Goal: Task Accomplishment & Management: Complete application form

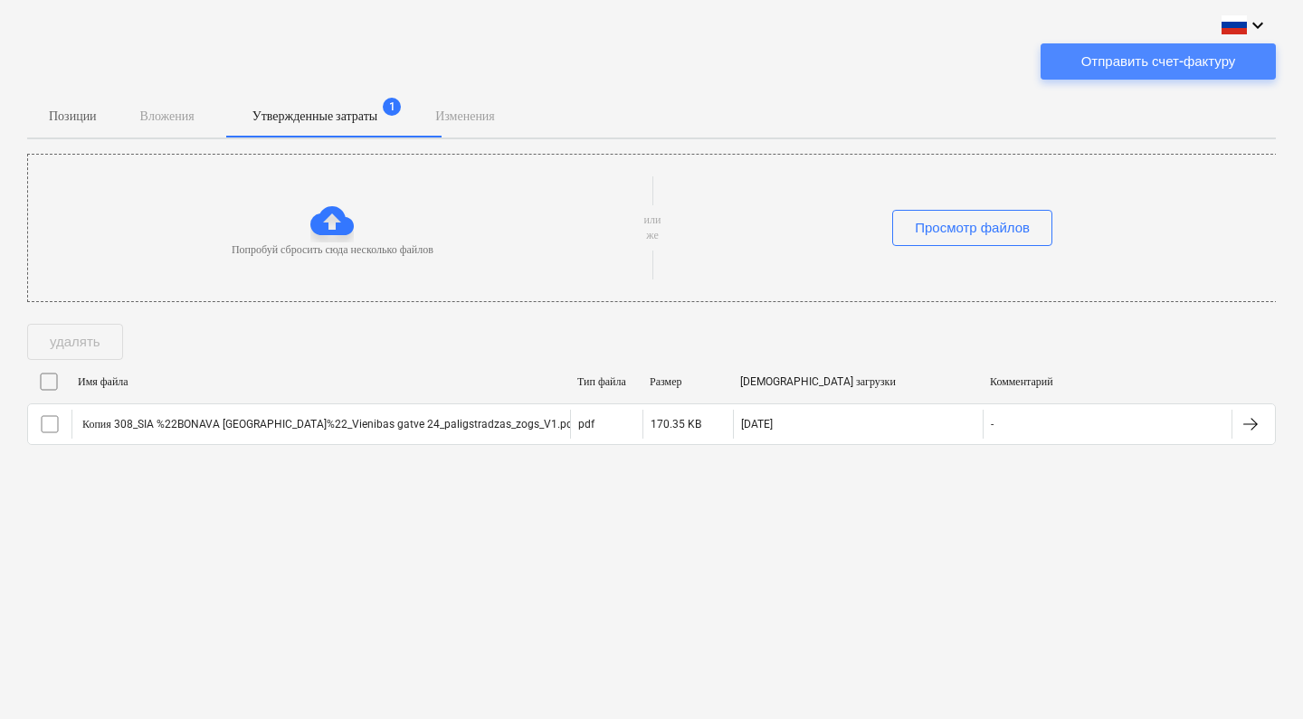
click at [1137, 74] on button "Отправить счет-фактуру" at bounding box center [1157, 61] width 235 height 36
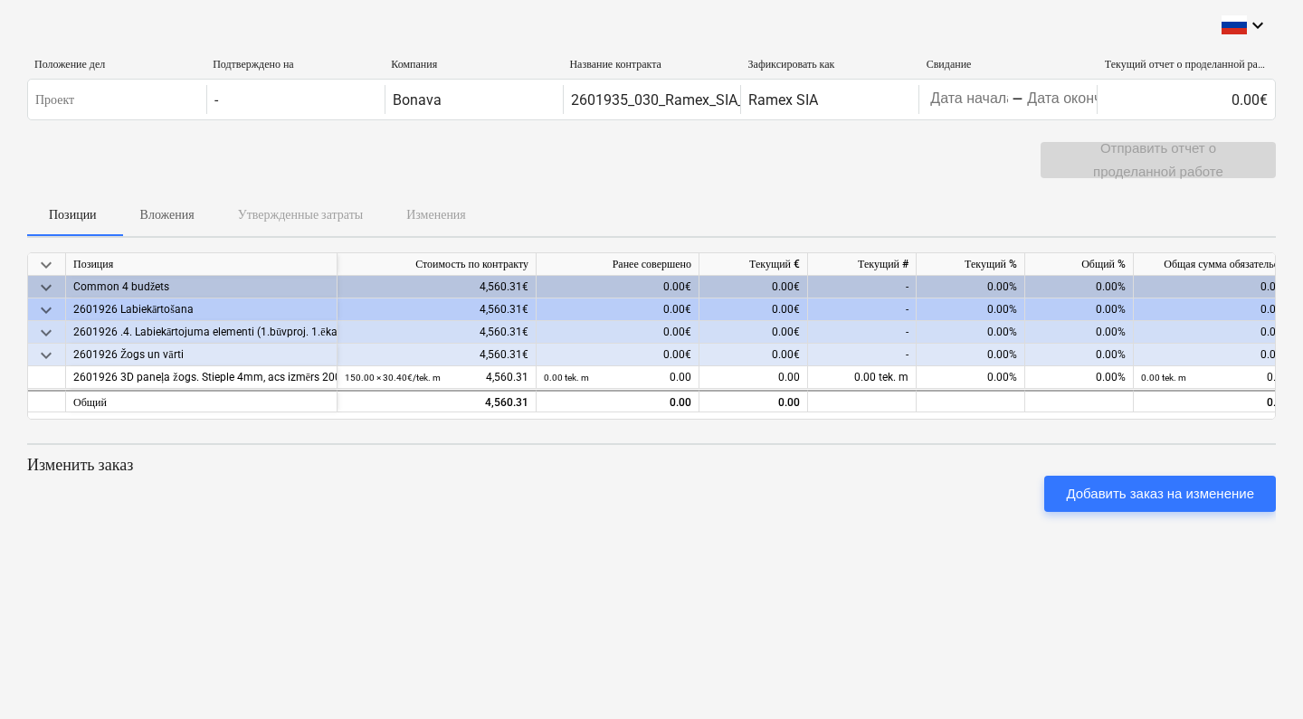
click at [941, 292] on div "0.00%" at bounding box center [970, 287] width 109 height 23
click at [931, 312] on div "0.00%" at bounding box center [970, 310] width 109 height 23
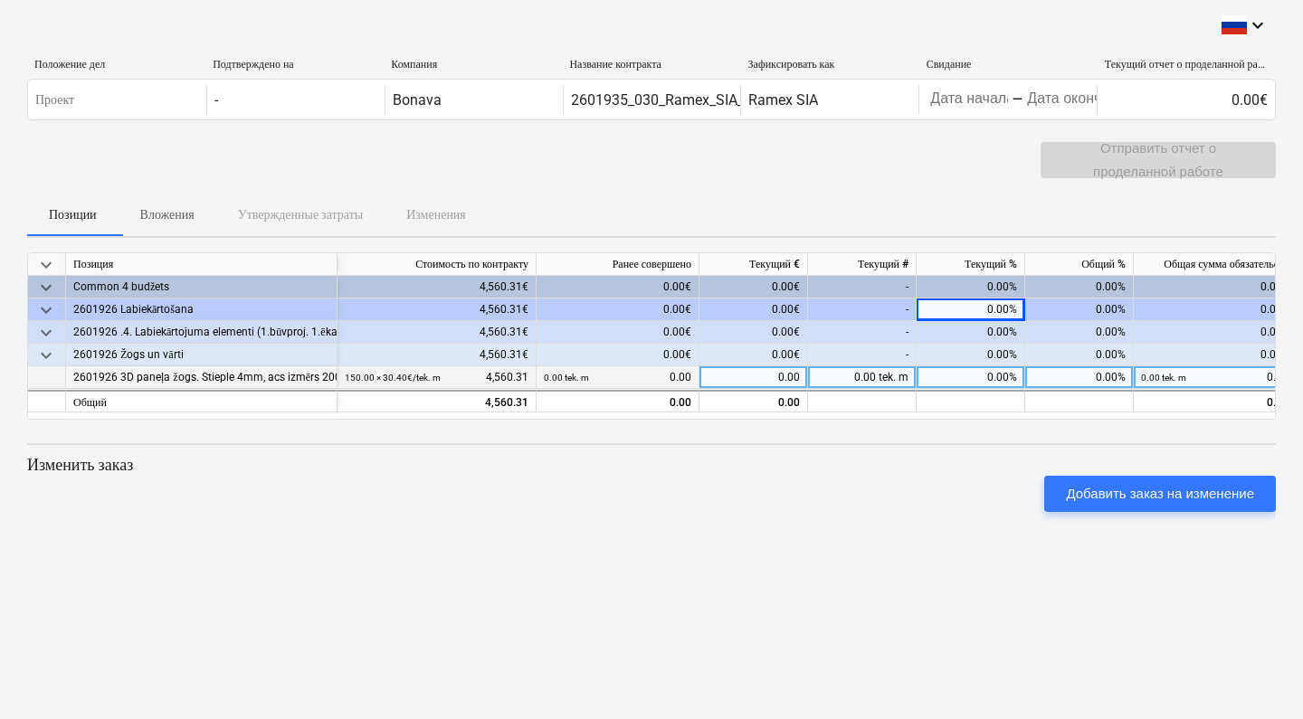
click at [962, 371] on div "0.00%" at bounding box center [970, 377] width 109 height 23
type input "100"
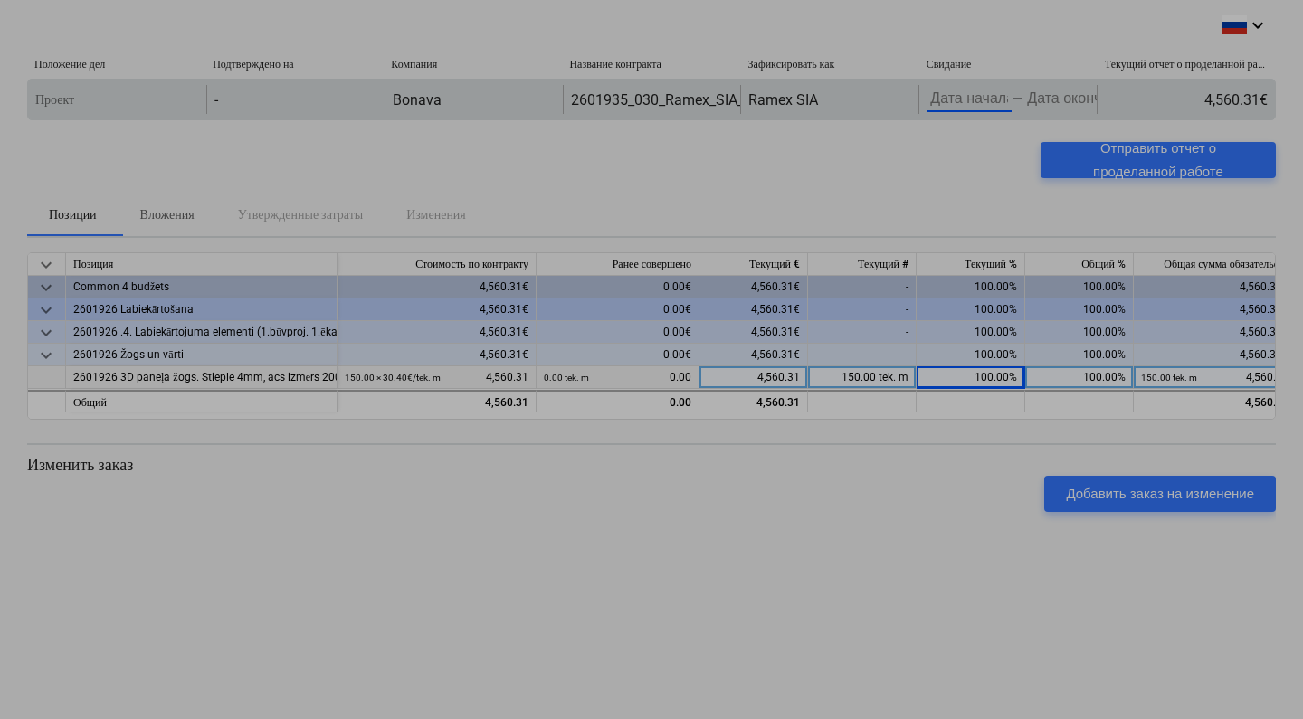
click at [979, 91] on body "keyboard_arrow_down Положение дел Подтверждено на Компания Название контракта З…" at bounding box center [651, 359] width 1303 height 719
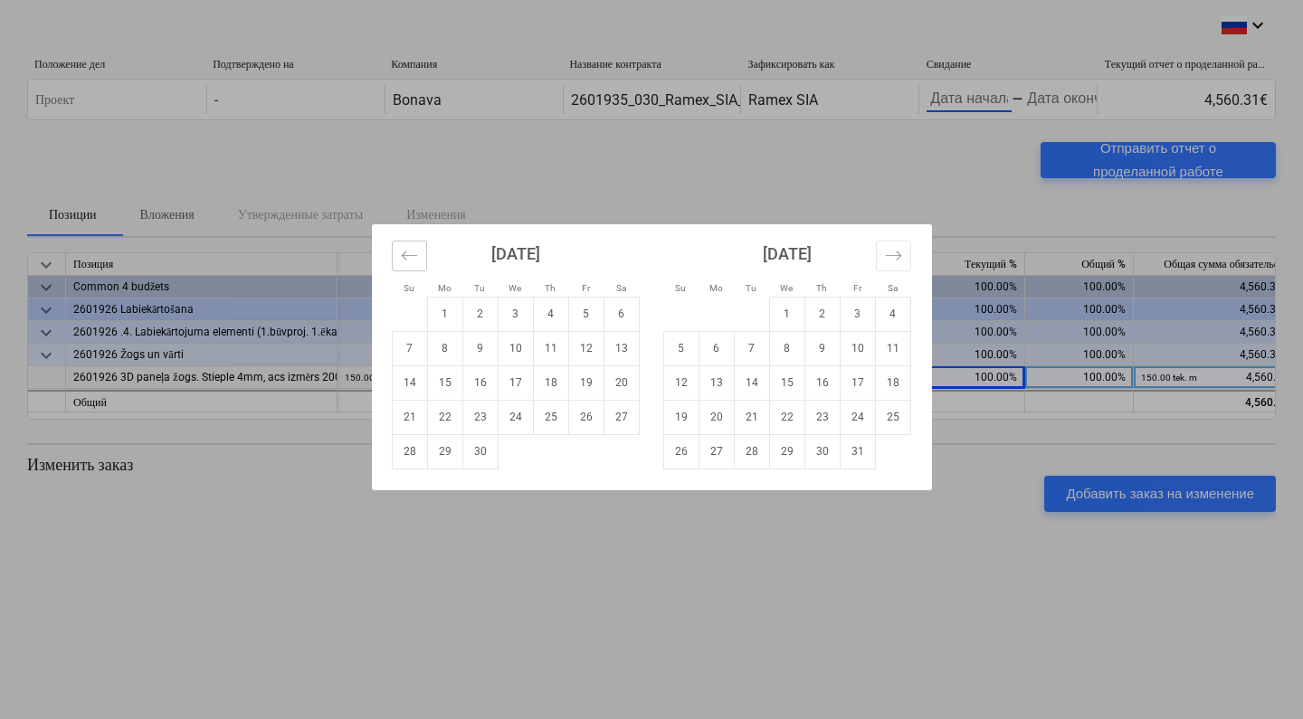
click at [406, 253] on icon "Move backward to switch to the previous month." at bounding box center [409, 255] width 17 height 17
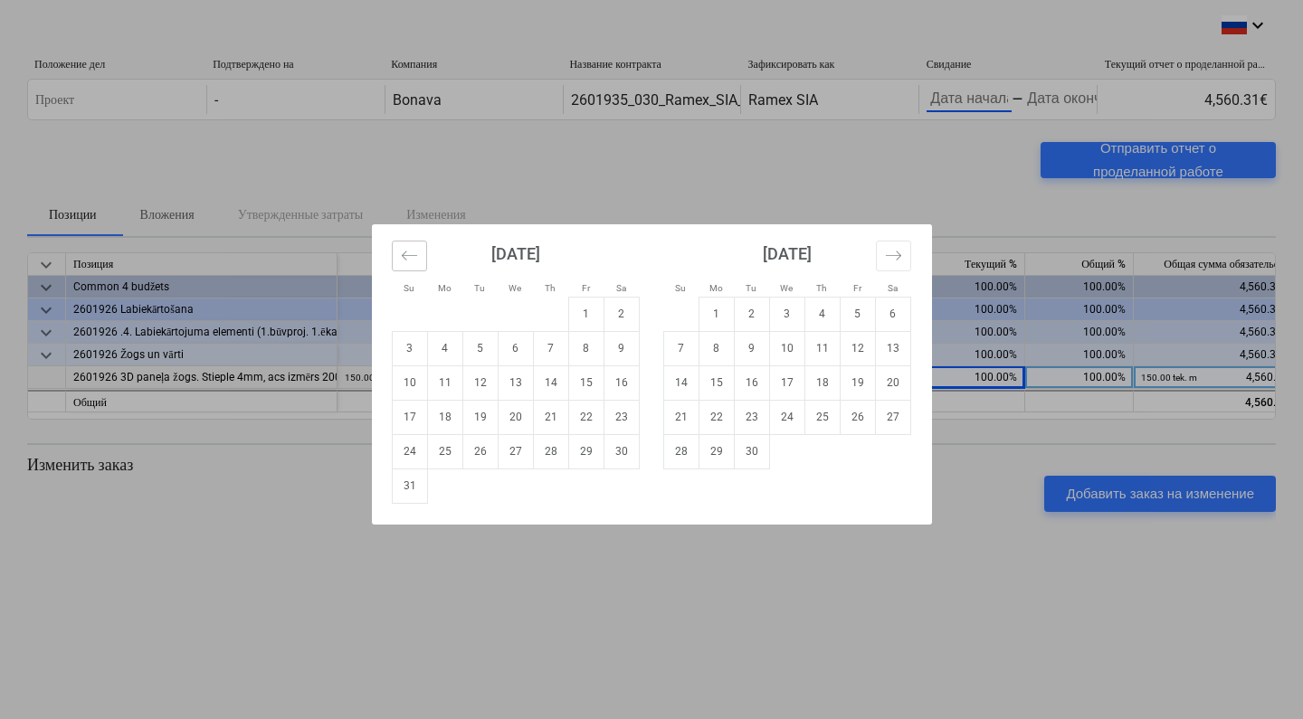
click at [406, 253] on icon "Move backward to switch to the previous month." at bounding box center [409, 255] width 17 height 17
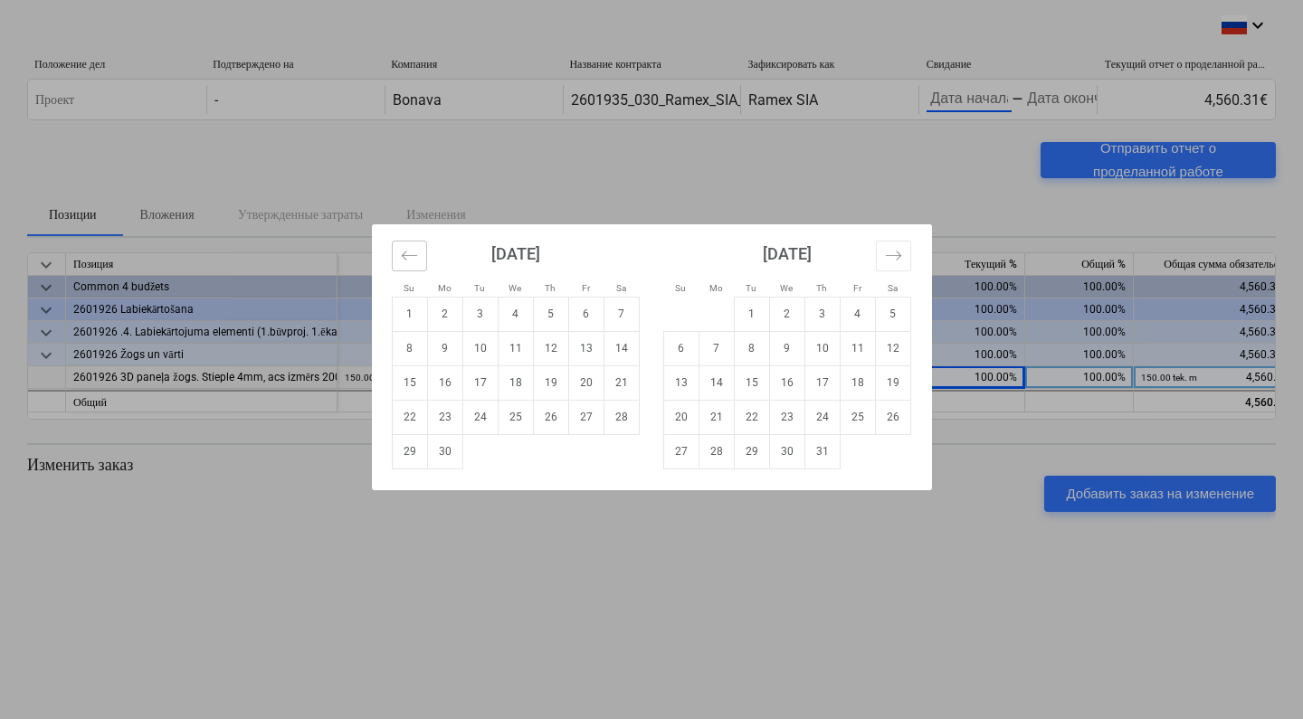
click at [406, 253] on icon "Move backward to switch to the previous month." at bounding box center [409, 255] width 17 height 17
click at [485, 412] on td "20" at bounding box center [479, 417] width 35 height 34
type input "[DATE]"
click at [900, 251] on icon "Move forward to switch to the next month." at bounding box center [893, 255] width 17 height 17
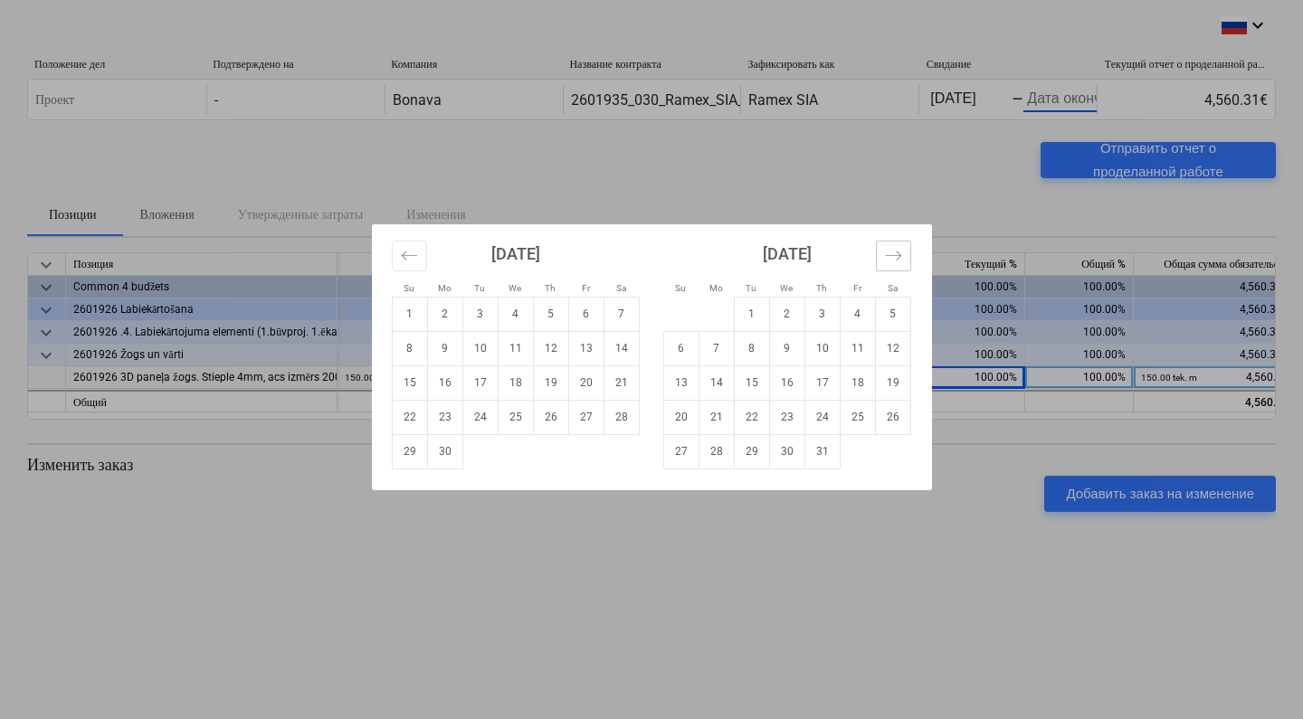
click at [900, 251] on icon "Move forward to switch to the next month." at bounding box center [893, 255] width 17 height 17
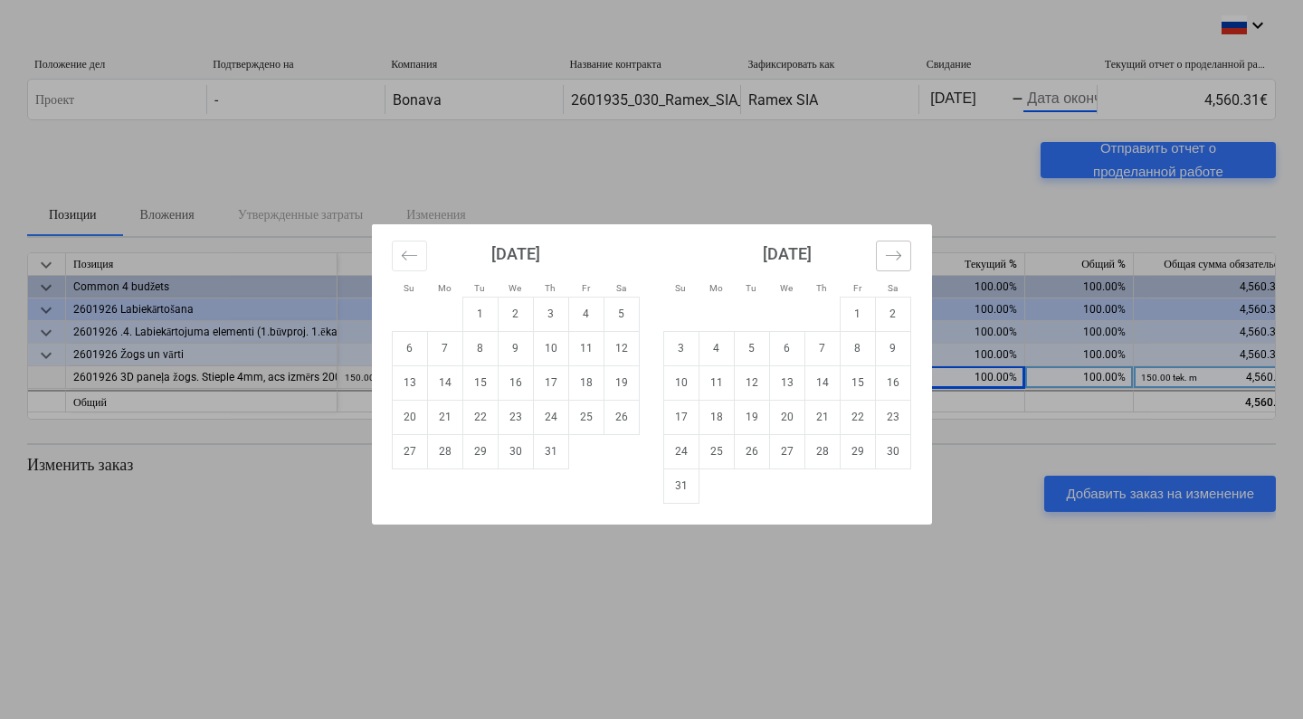
click at [900, 251] on icon "Move forward to switch to the next month." at bounding box center [893, 255] width 17 height 17
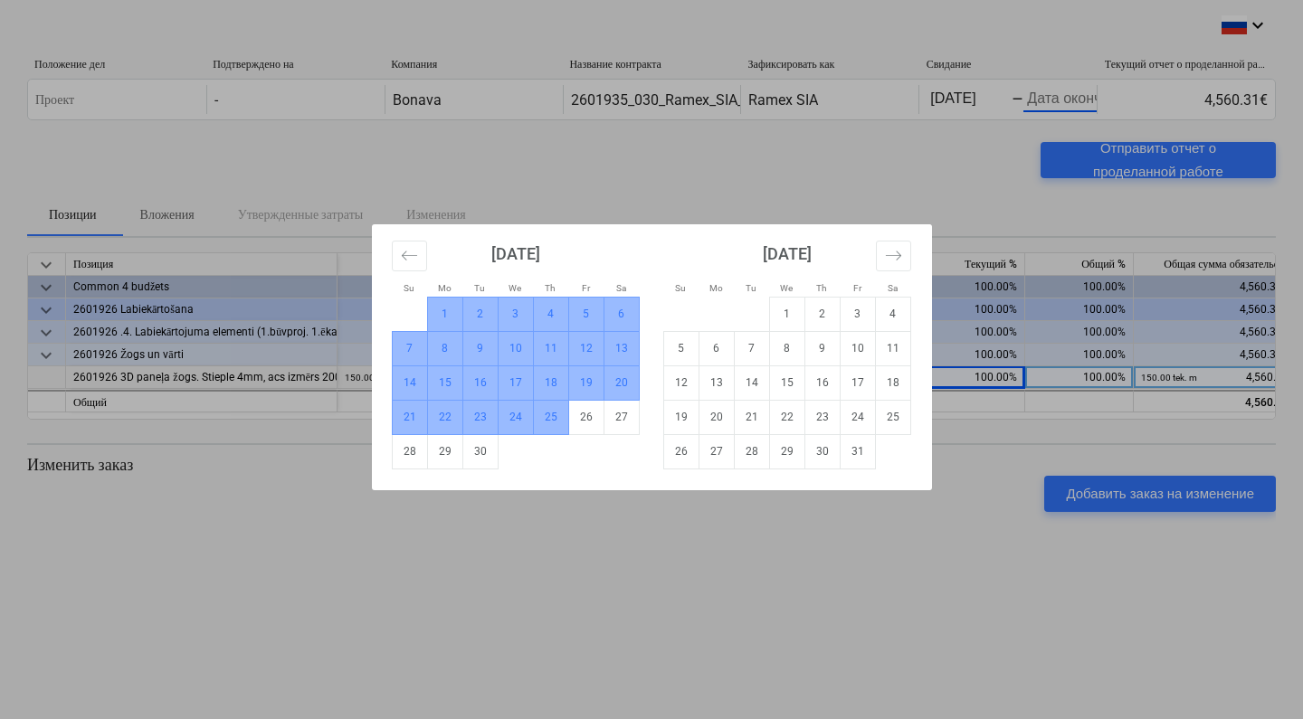
click at [554, 419] on td "25" at bounding box center [550, 417] width 35 height 34
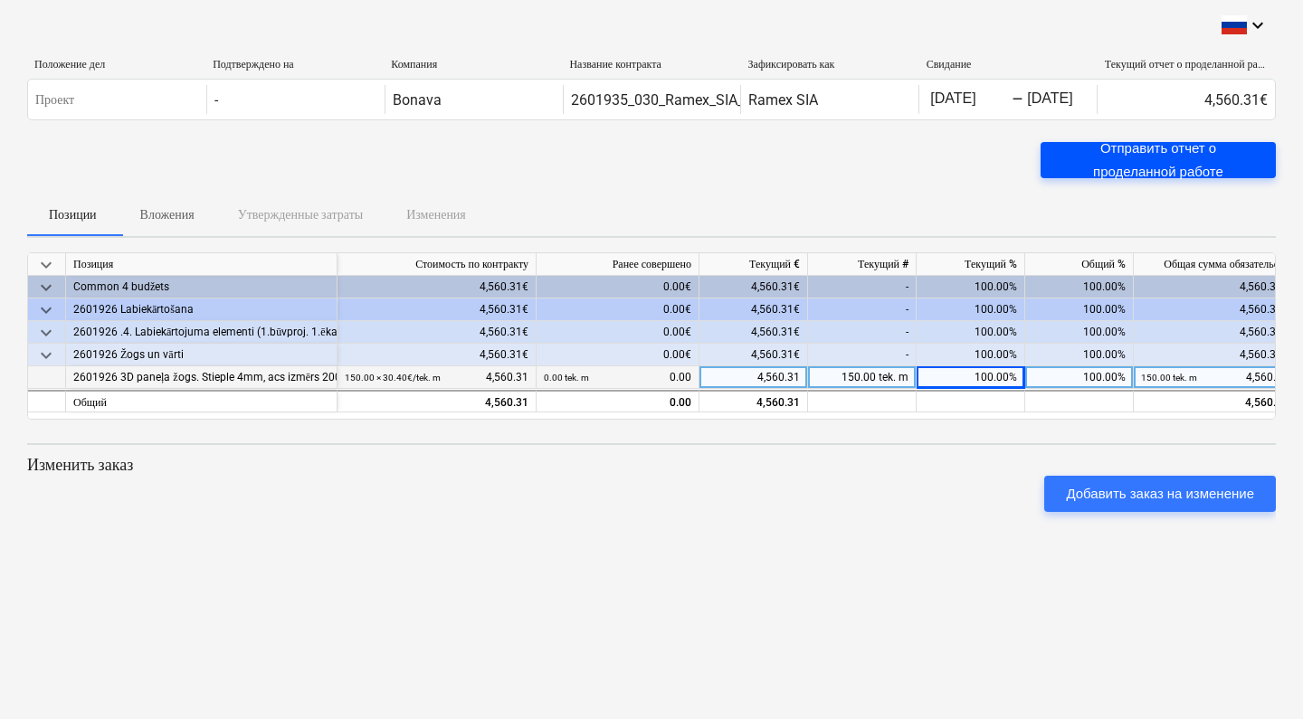
click at [1157, 163] on div "Отправить отчет о проделанной работе" at bounding box center [1158, 161] width 192 height 48
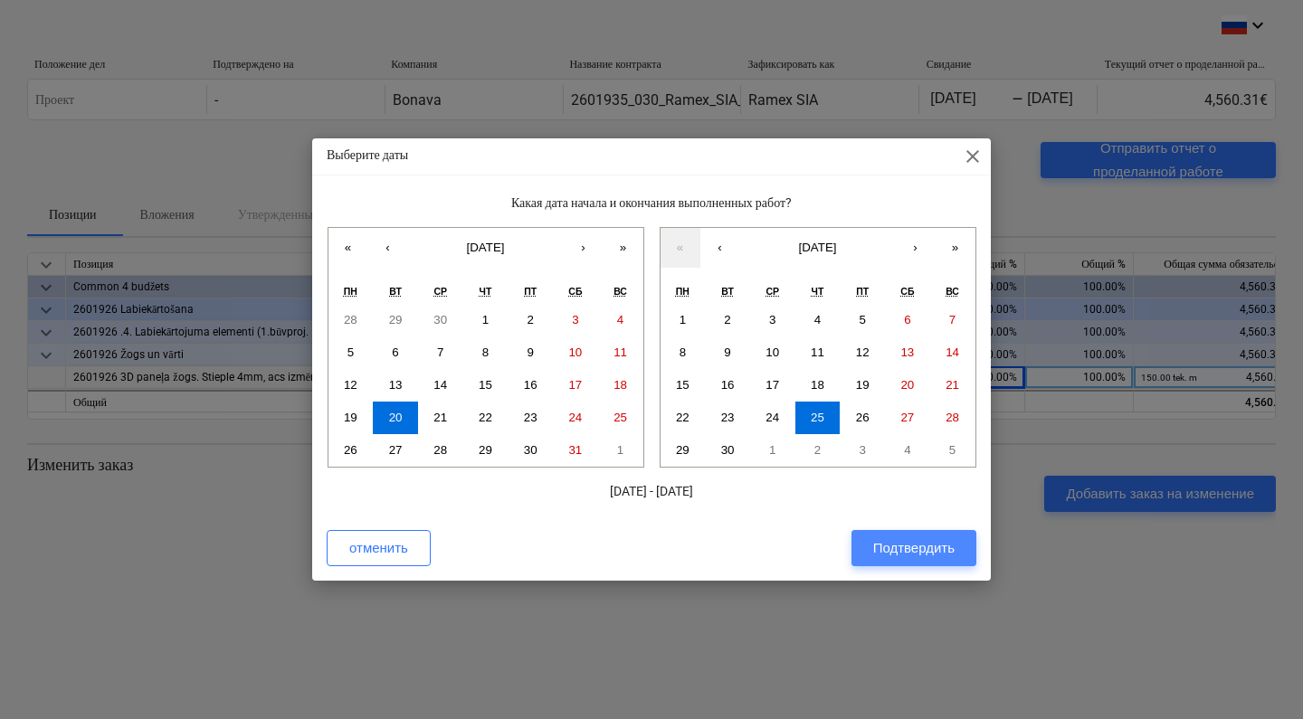
click at [935, 547] on div "Подтвердить" at bounding box center [913, 548] width 81 height 24
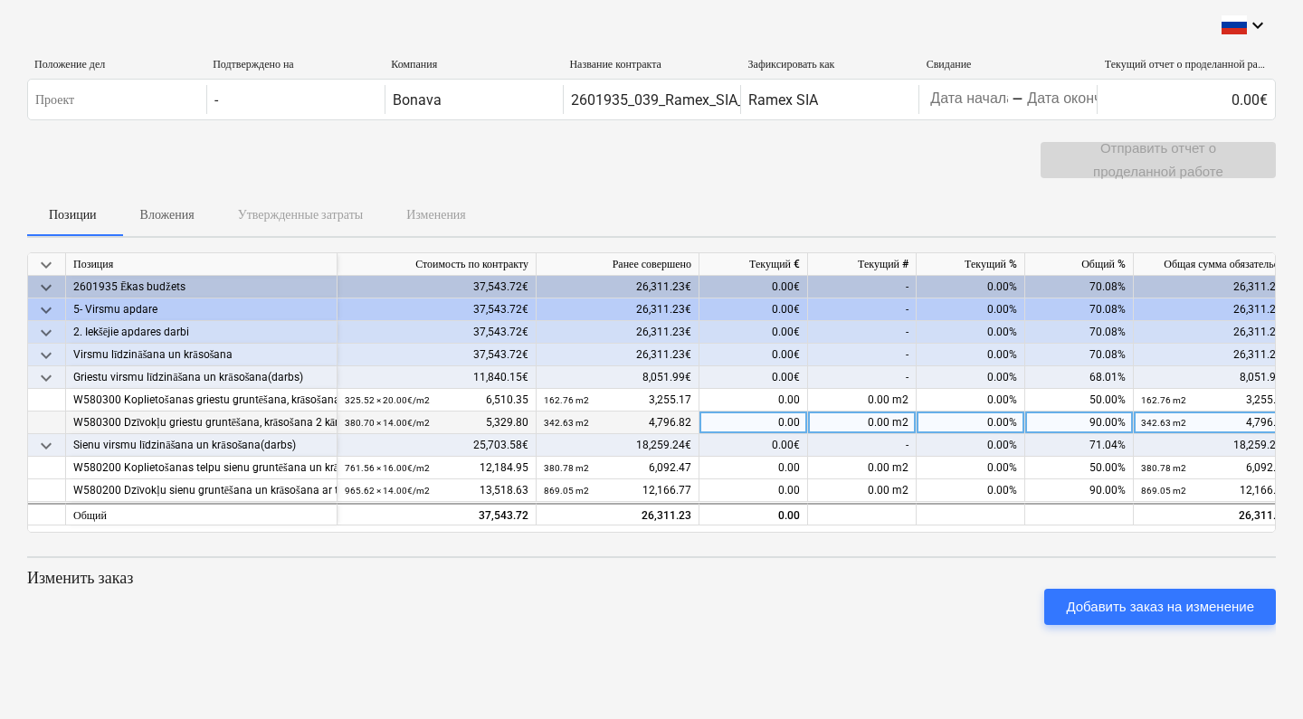
click at [979, 424] on div "0.00%" at bounding box center [970, 423] width 109 height 23
type input "100"
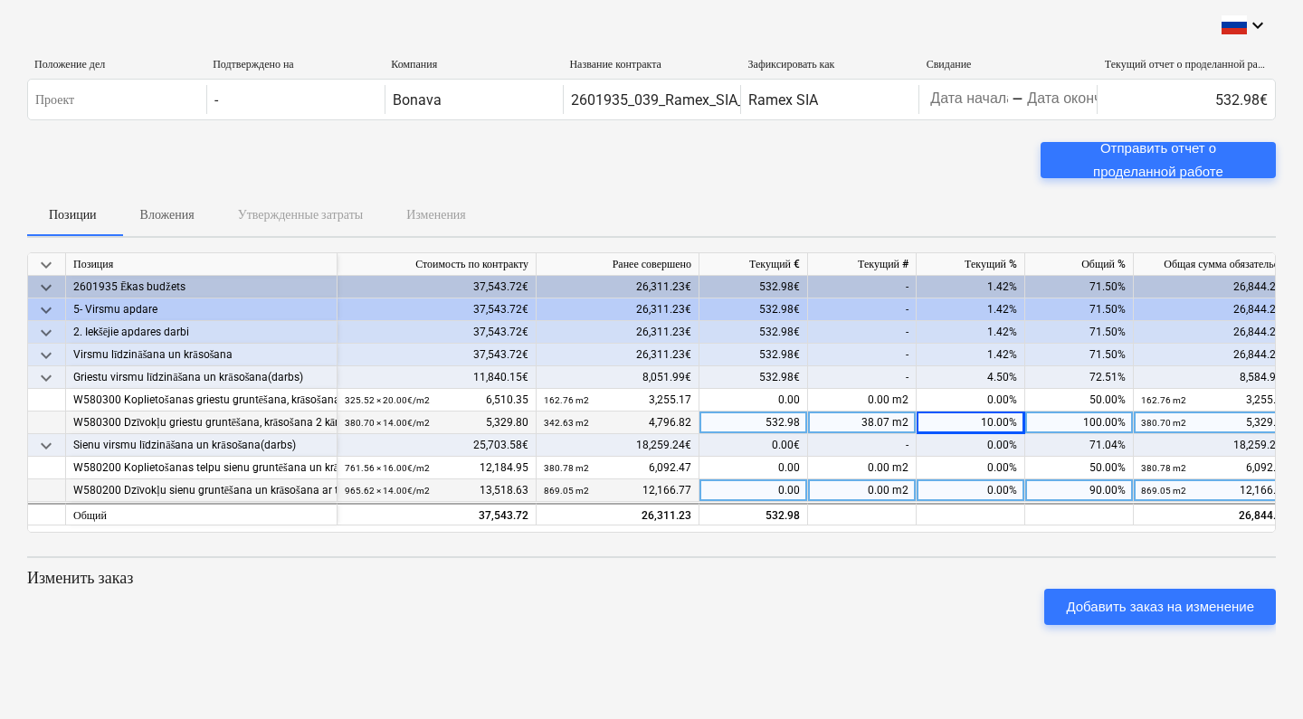
click at [966, 489] on div "0.00%" at bounding box center [970, 491] width 109 height 23
type input "100"
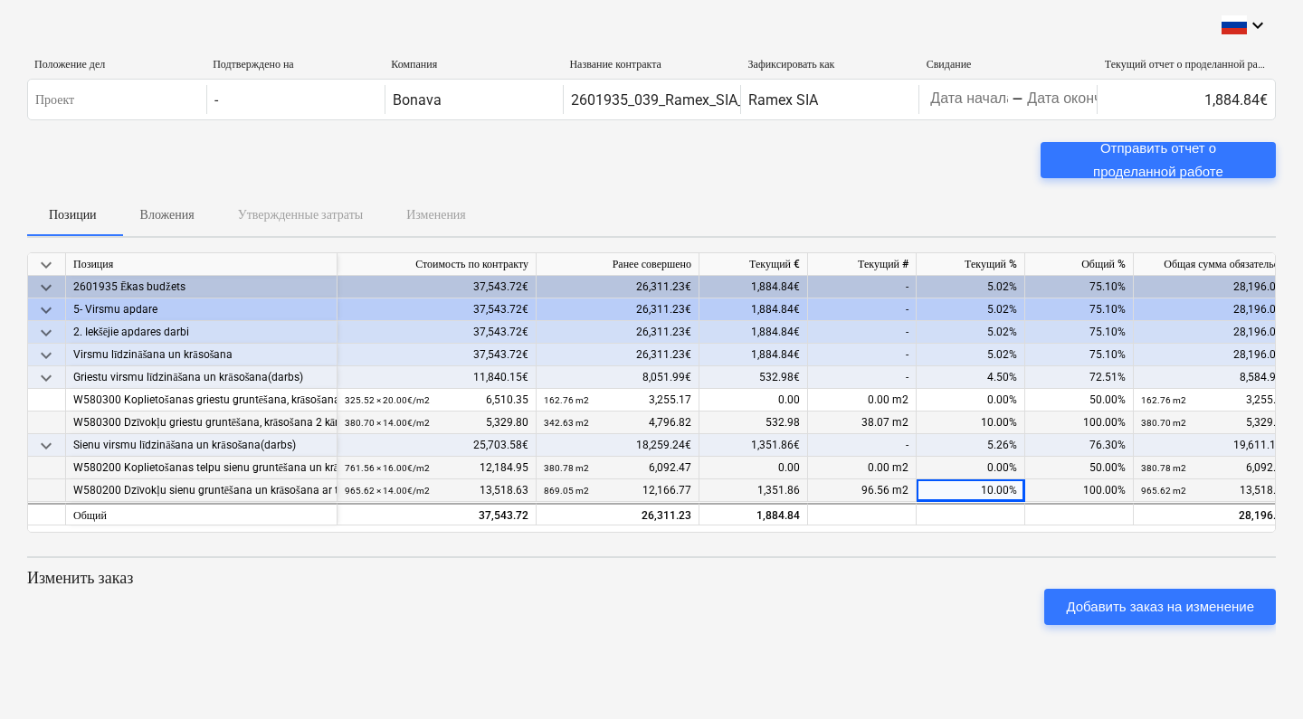
click at [942, 463] on div "0.00%" at bounding box center [970, 468] width 109 height 23
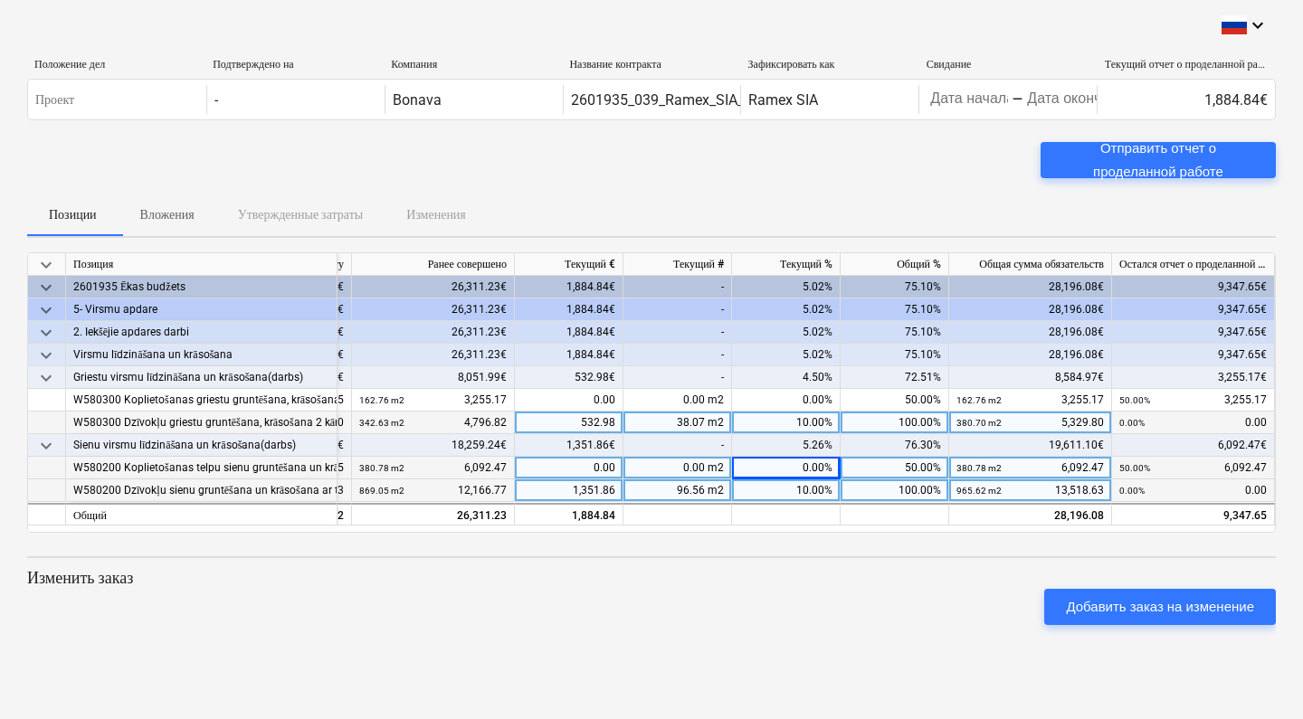
scroll to position [0, 185]
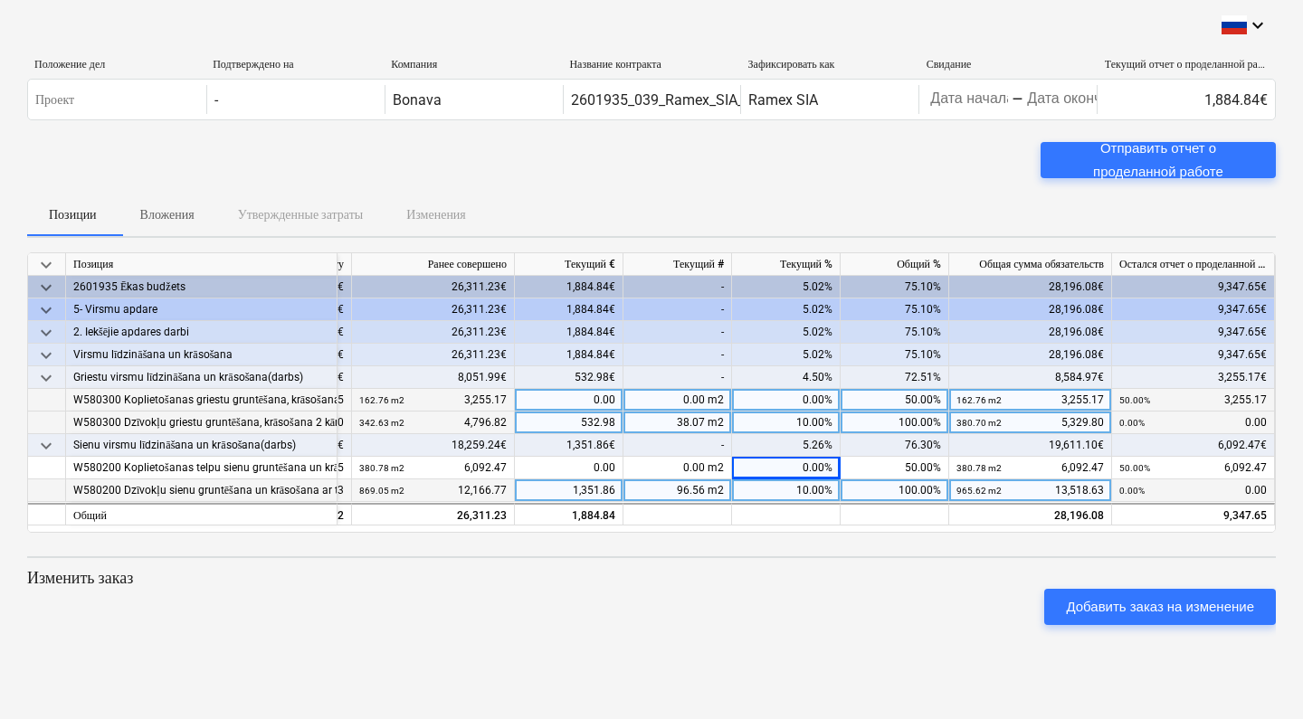
click at [799, 401] on div "0.00%" at bounding box center [786, 400] width 109 height 23
type input "100"
click at [807, 419] on div "10.00%" at bounding box center [786, 423] width 109 height 23
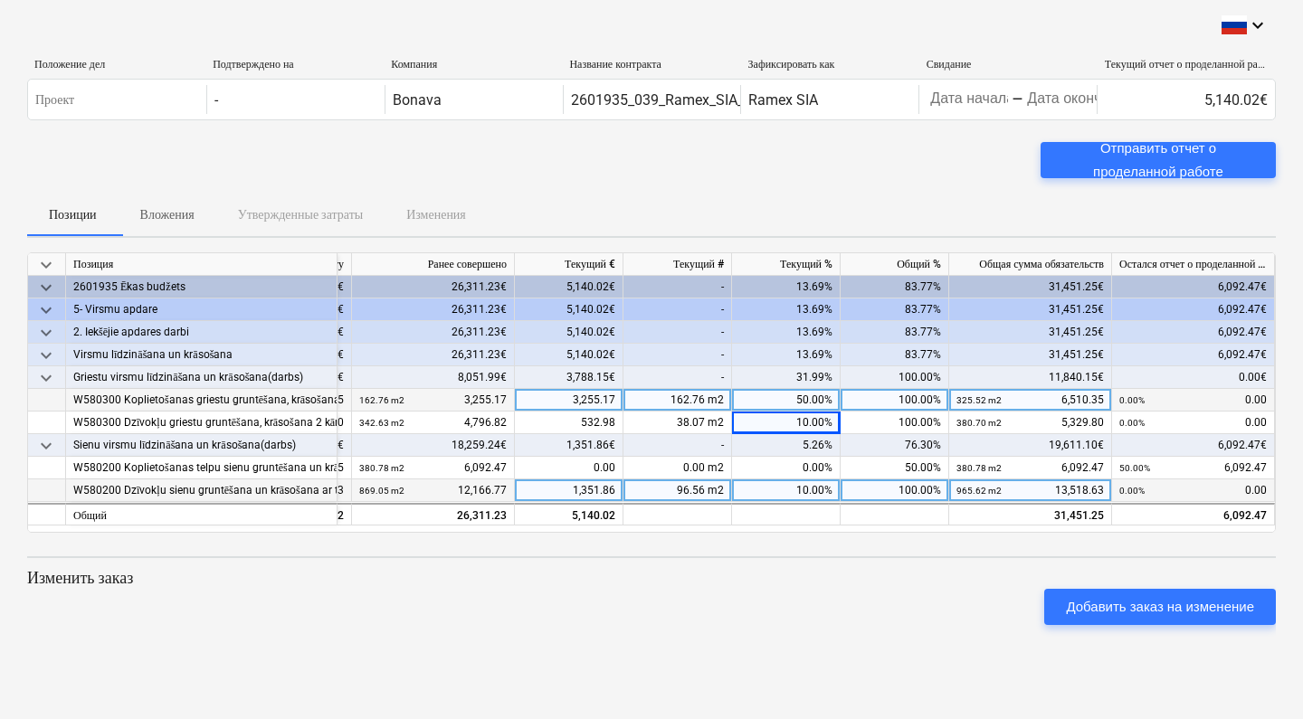
scroll to position [0, 0]
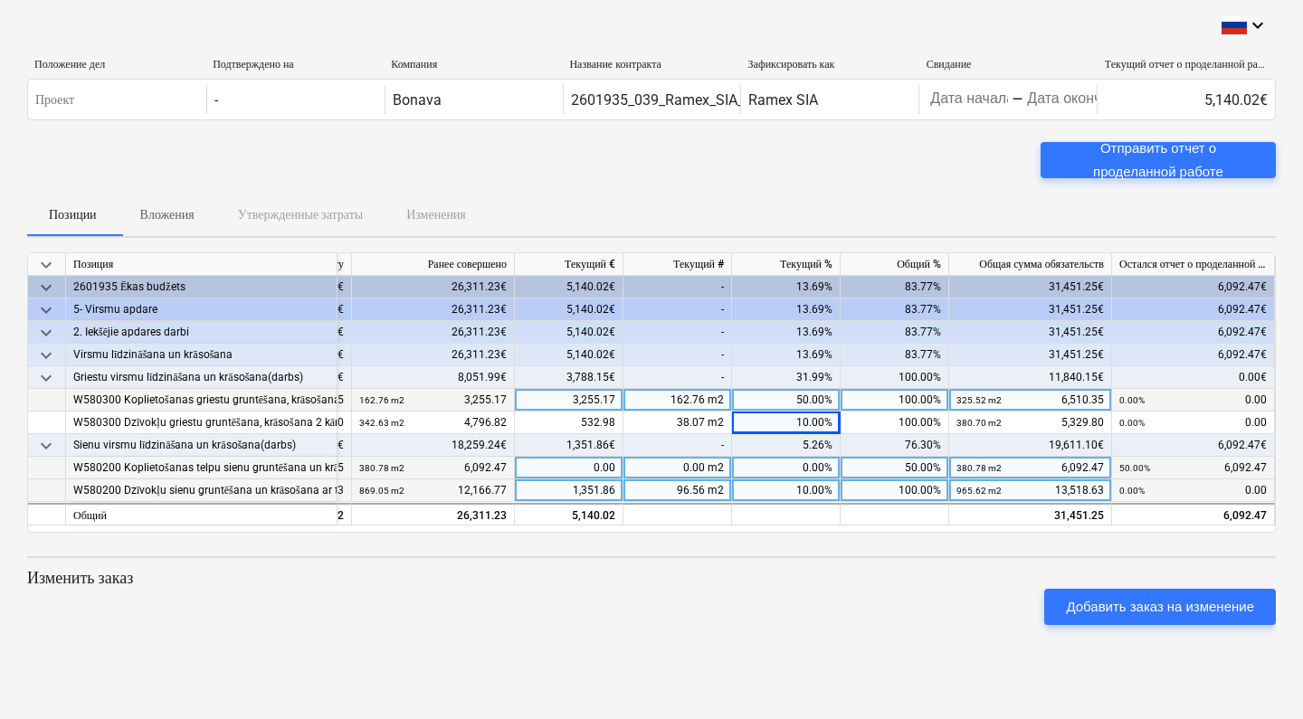
click at [804, 469] on div "0.00%" at bounding box center [786, 468] width 109 height 23
type input "25"
type input "50"
click at [787, 495] on div "10.00%" at bounding box center [786, 491] width 109 height 23
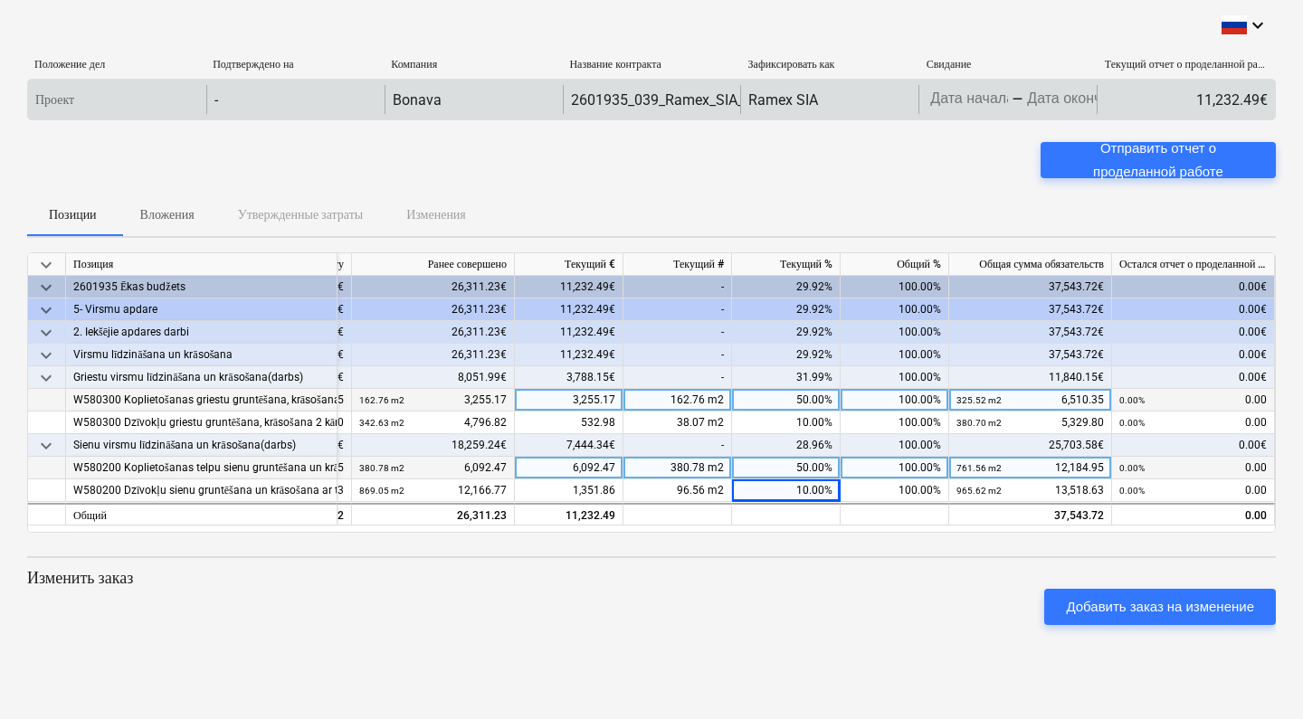
click at [1035, 100] on body "keyboard_arrow_down Положение дел Подтверждено на Компания Название контракта З…" at bounding box center [651, 359] width 1303 height 719
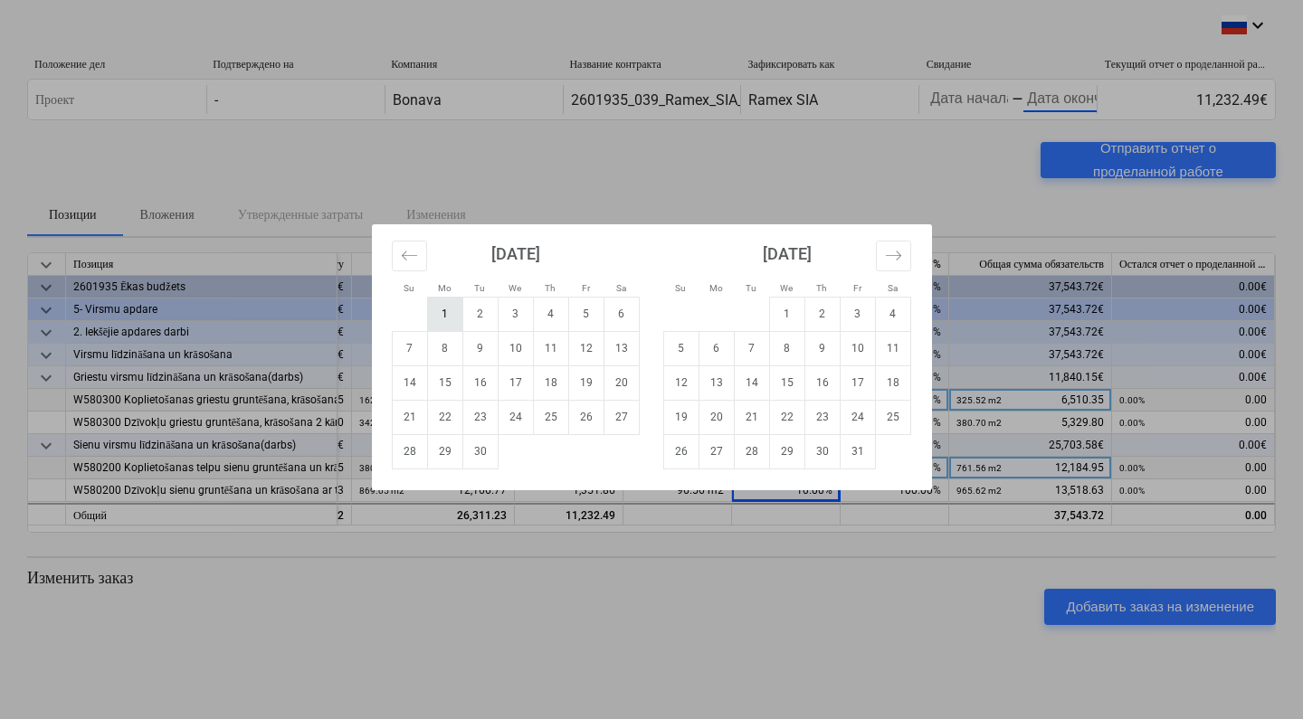
click at [451, 314] on td "1" at bounding box center [444, 314] width 35 height 34
type input "09/01/2025"
click at [397, 253] on button "Move backward to switch to the previous month." at bounding box center [409, 256] width 35 height 31
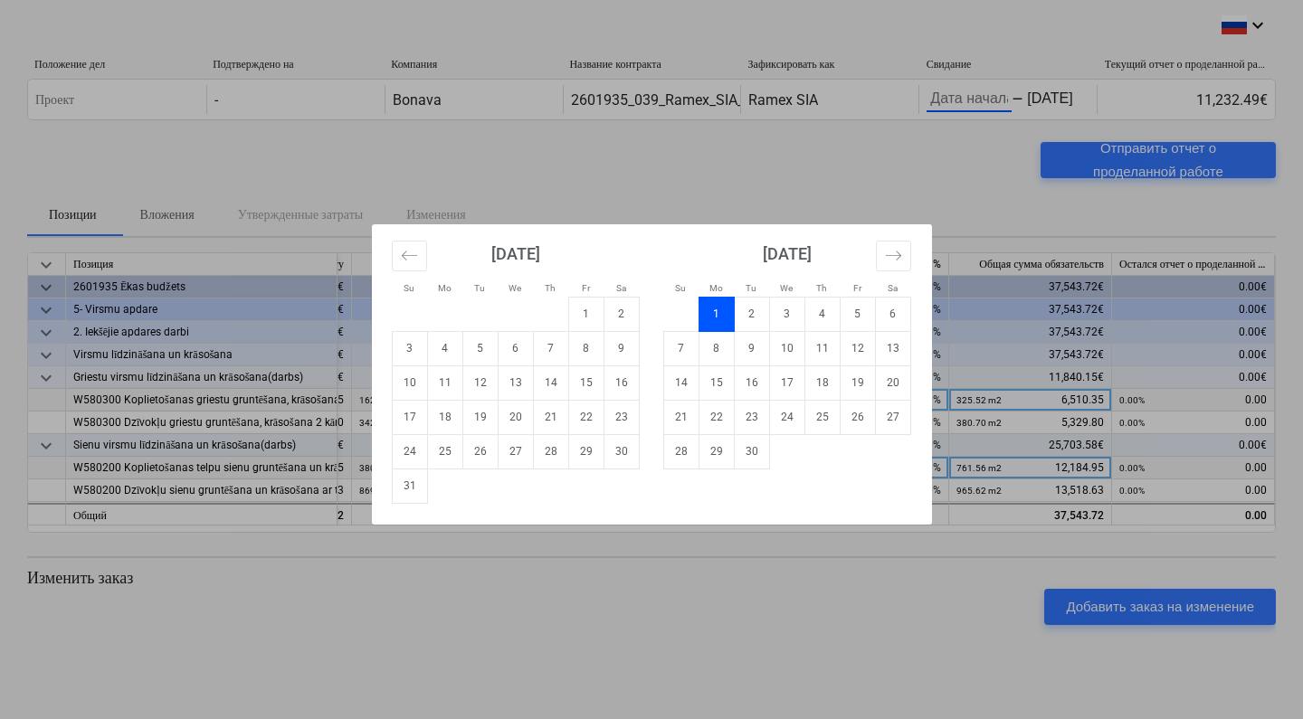
click at [715, 318] on td "1" at bounding box center [715, 314] width 35 height 34
type input "09/01/2025"
click at [900, 254] on icon "Move forward to switch to the next month." at bounding box center [893, 255] width 17 height 17
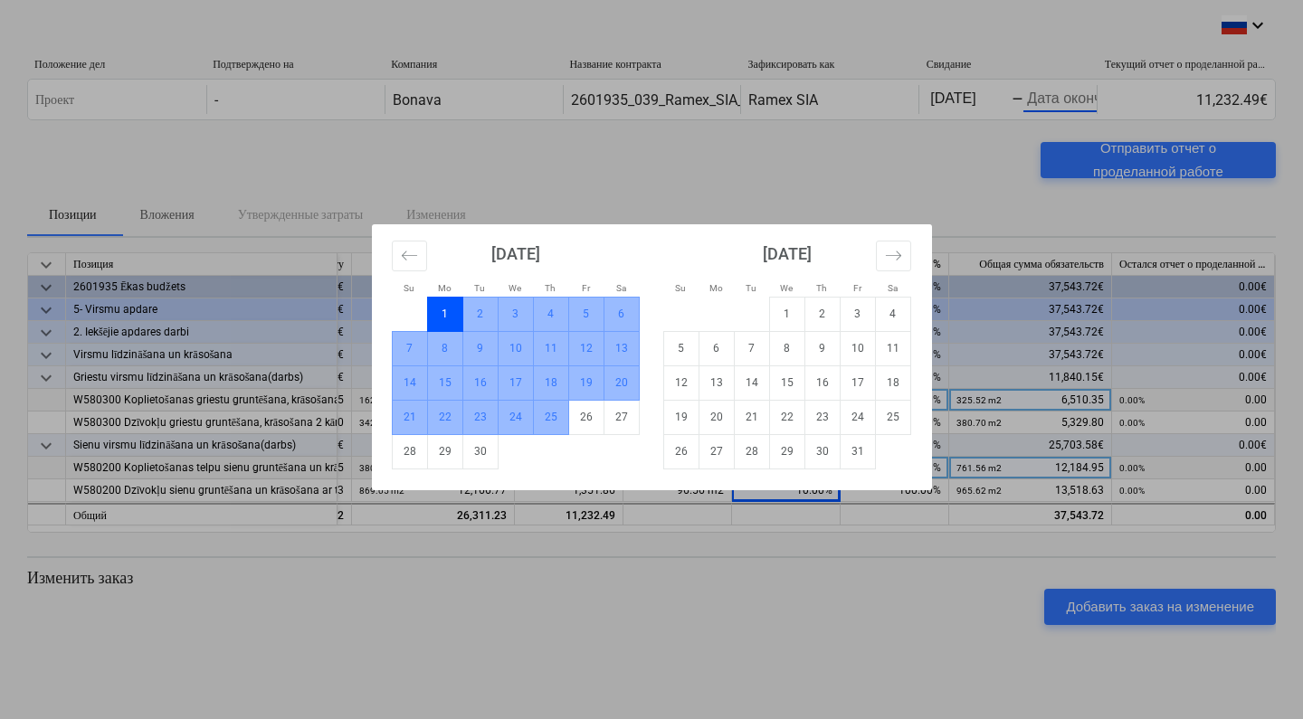
click at [557, 420] on td "25" at bounding box center [550, 417] width 35 height 34
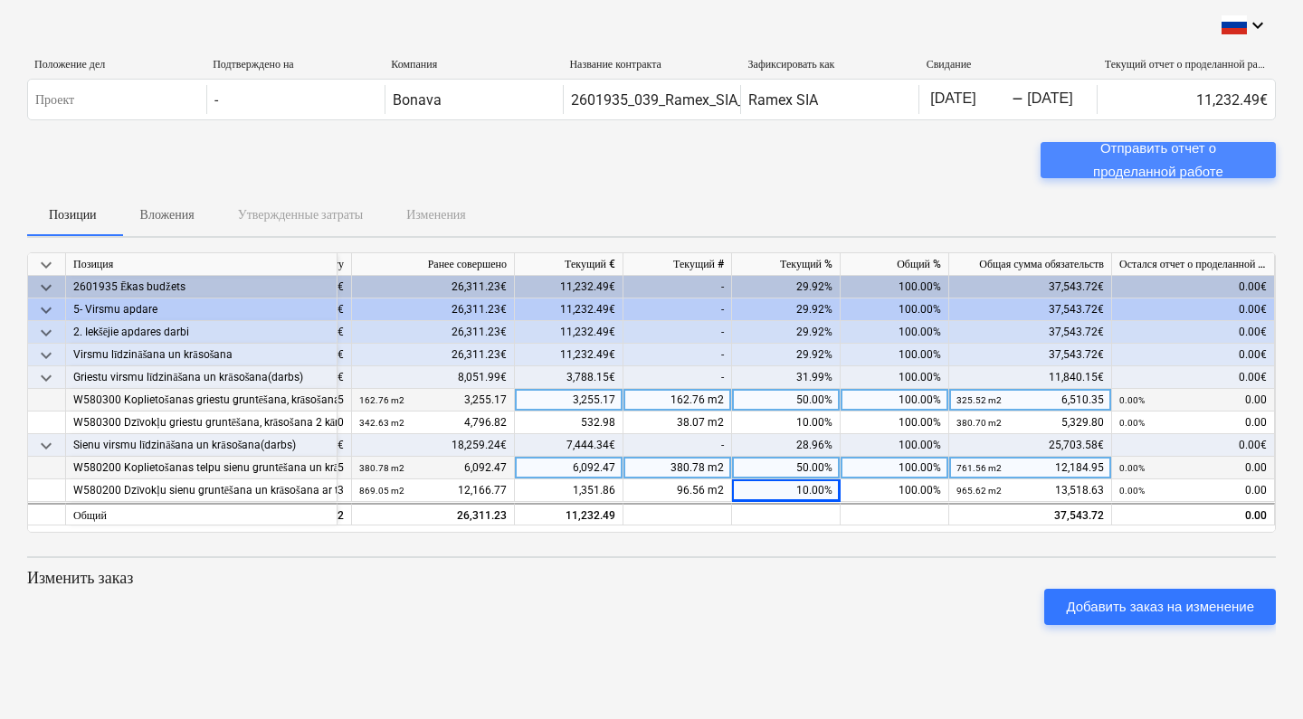
click at [1141, 151] on div "Отправить отчет о проделанной работе" at bounding box center [1158, 161] width 192 height 48
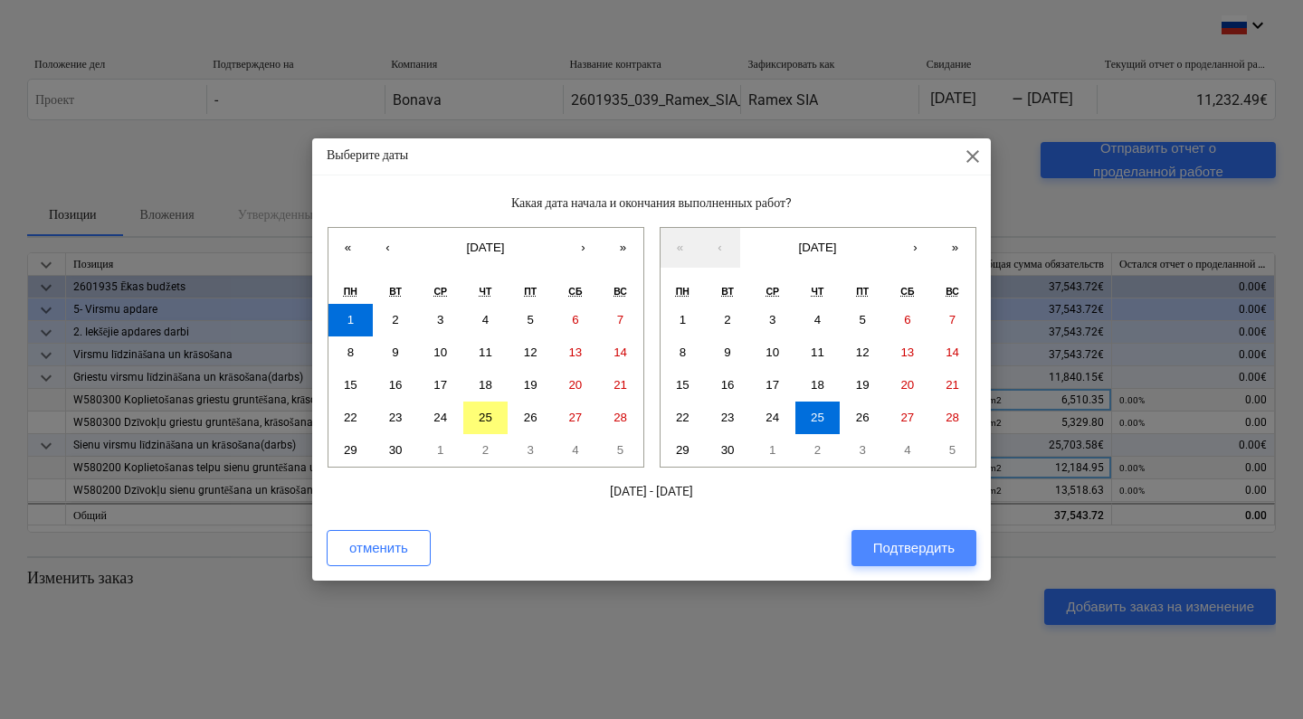
click at [933, 547] on div "Подтвердить" at bounding box center [913, 548] width 81 height 24
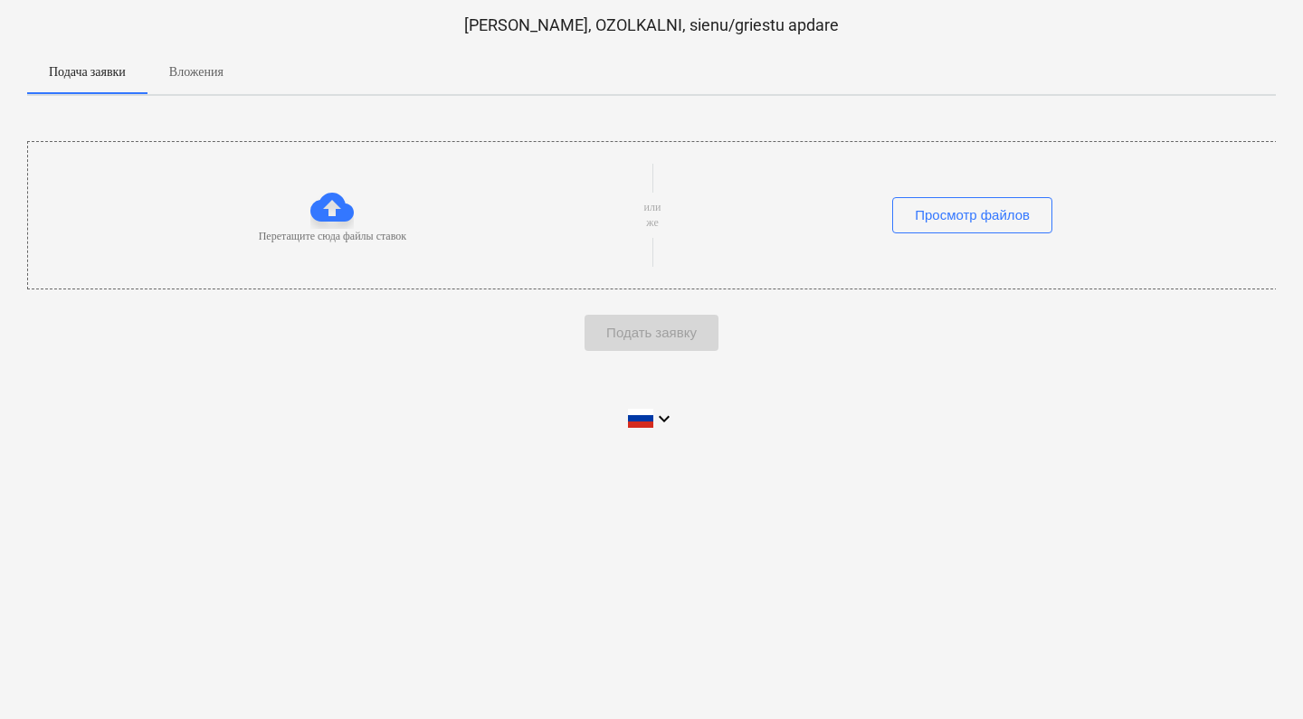
click at [213, 76] on p "Вложения" at bounding box center [196, 71] width 54 height 19
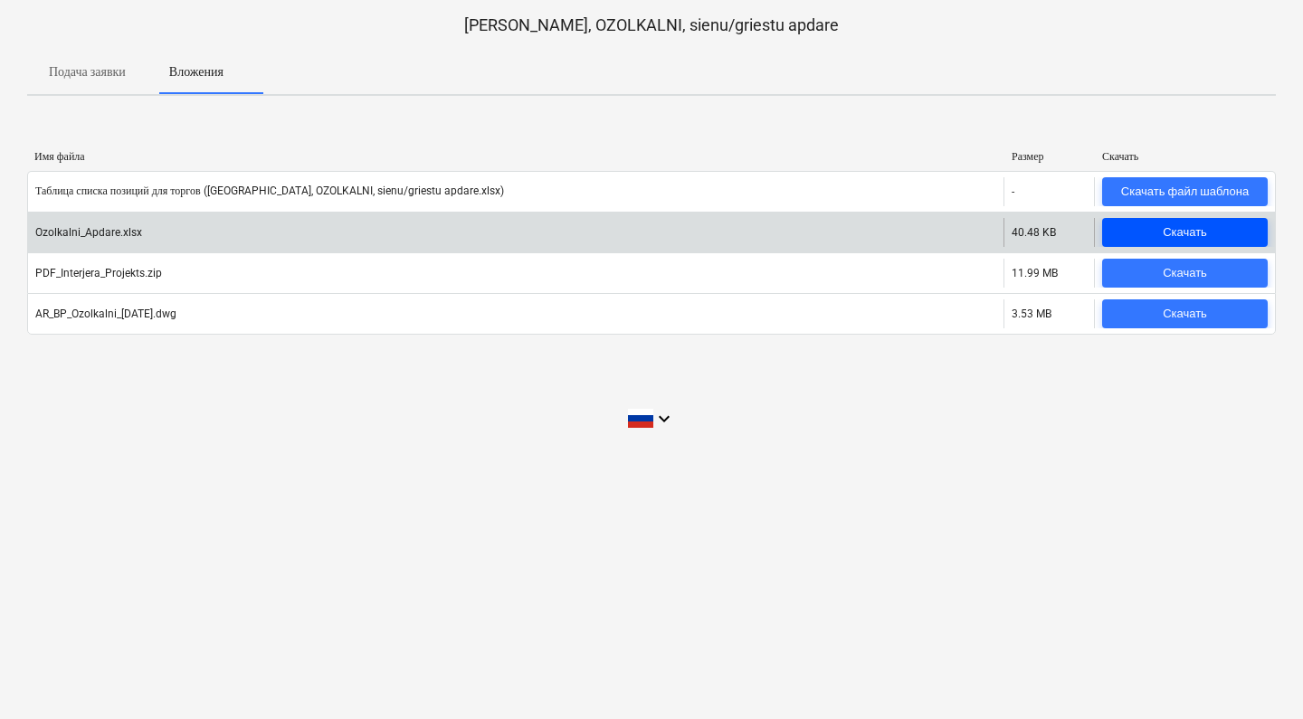
click at [1154, 228] on span "Скачать" at bounding box center [1184, 233] width 151 height 21
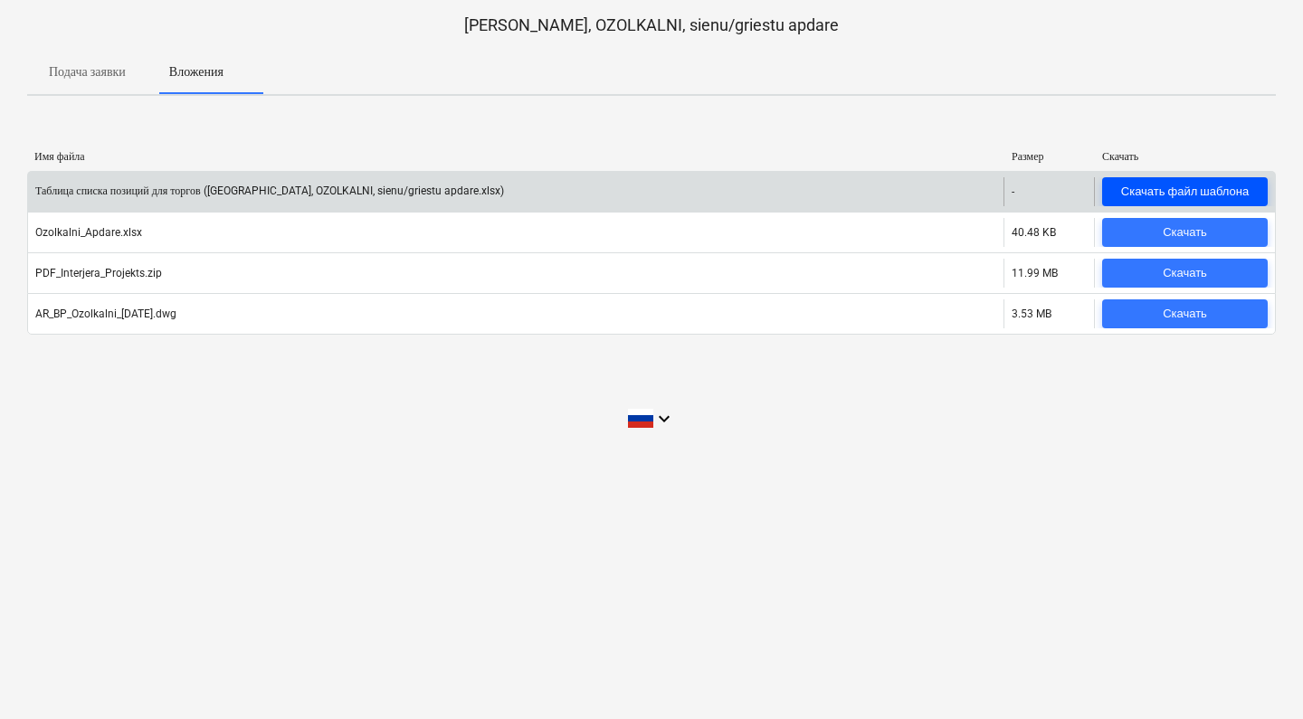
click at [1154, 190] on div "Скачать файл шаблона" at bounding box center [1185, 192] width 128 height 21
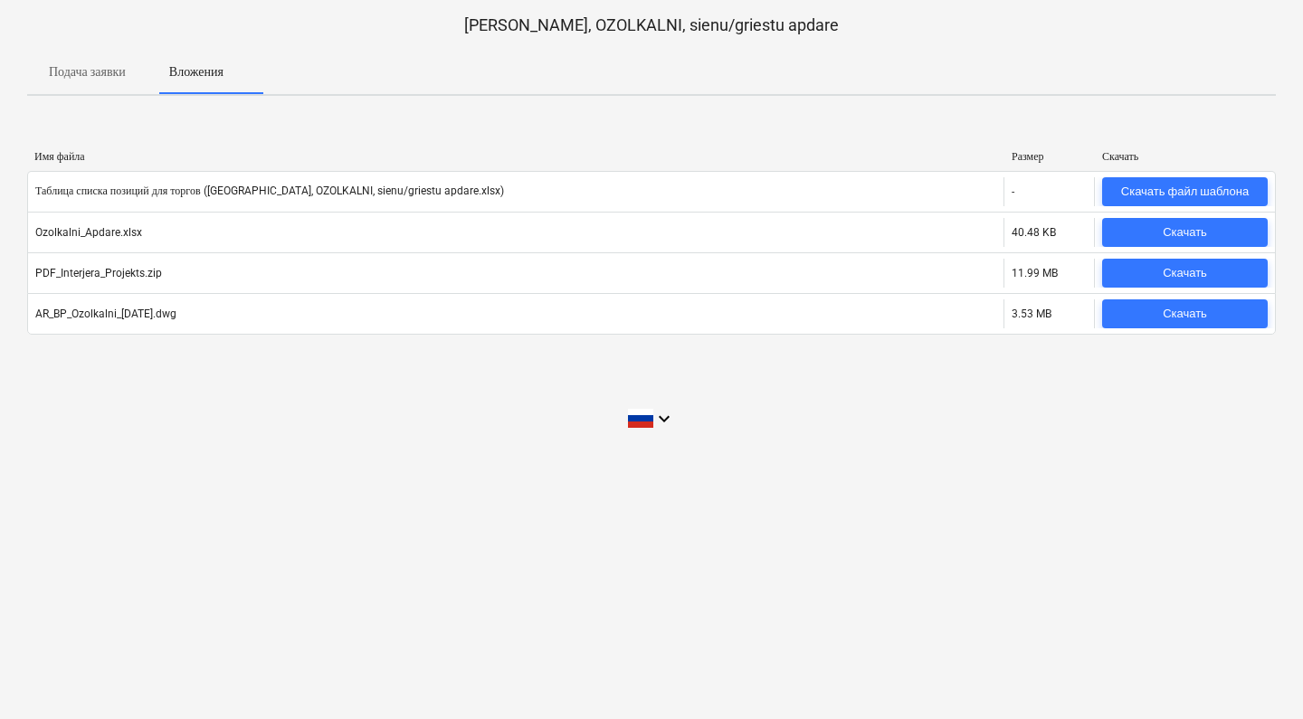
click at [828, 109] on div "HAGBERG, OZOLKALNI, sienu/griestu apdare Подача заявки Вложения Имя файла Разме…" at bounding box center [651, 359] width 1303 height 719
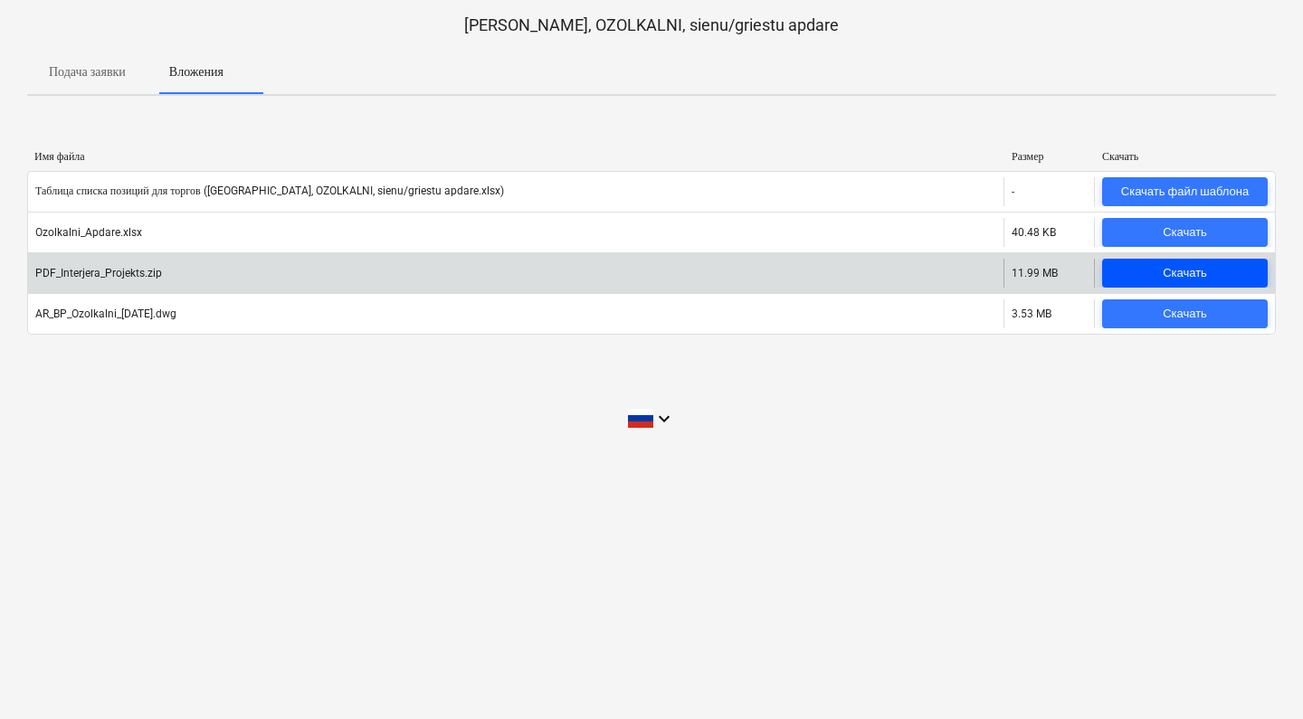
scroll to position [0, 1]
click at [1208, 271] on span "Скачать" at bounding box center [1184, 273] width 151 height 21
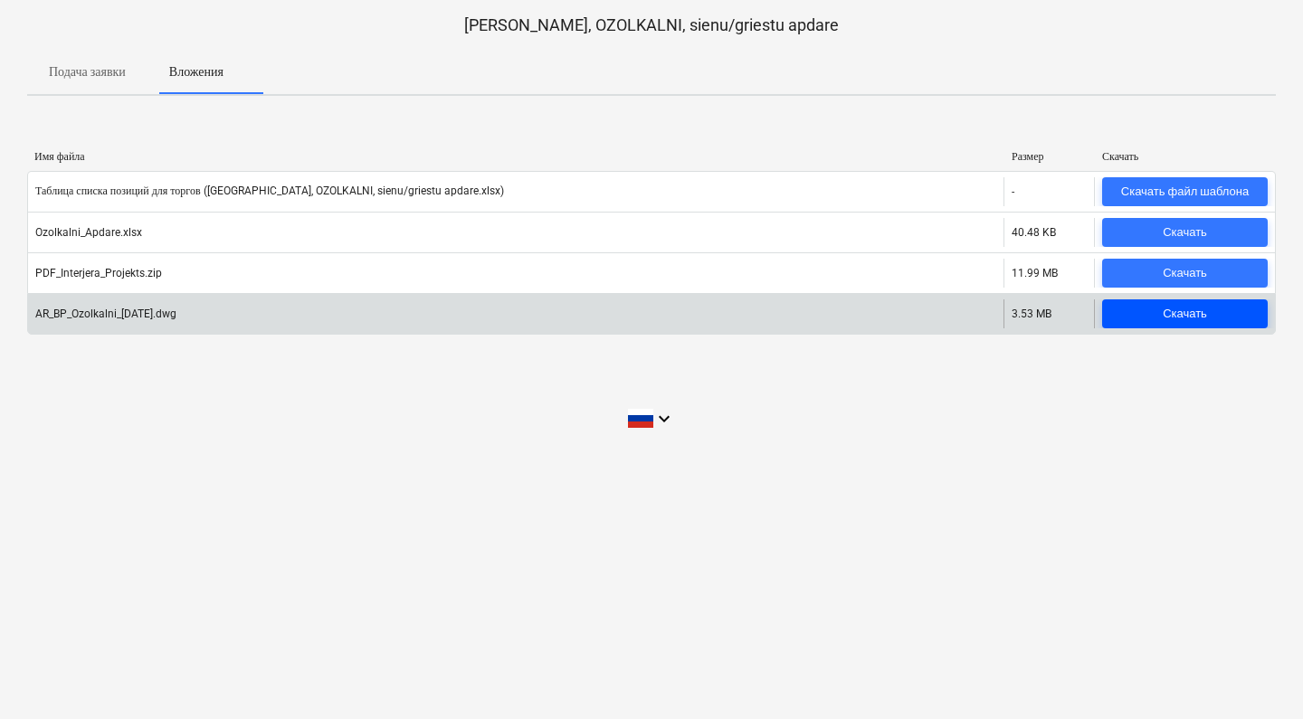
click at [1199, 314] on div "Скачать" at bounding box center [1185, 314] width 44 height 21
